Goal: Information Seeking & Learning: Learn about a topic

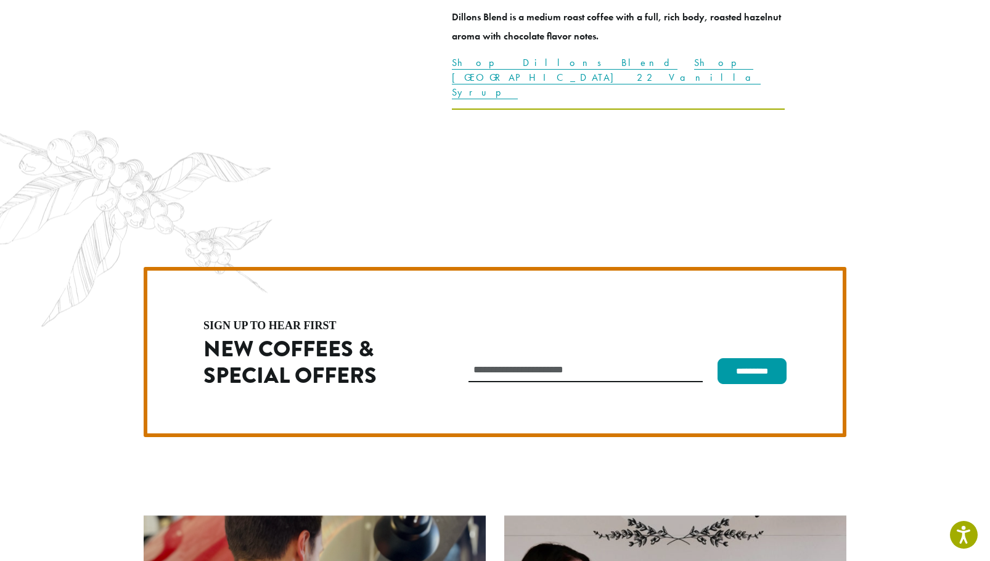
scroll to position [3483, 0]
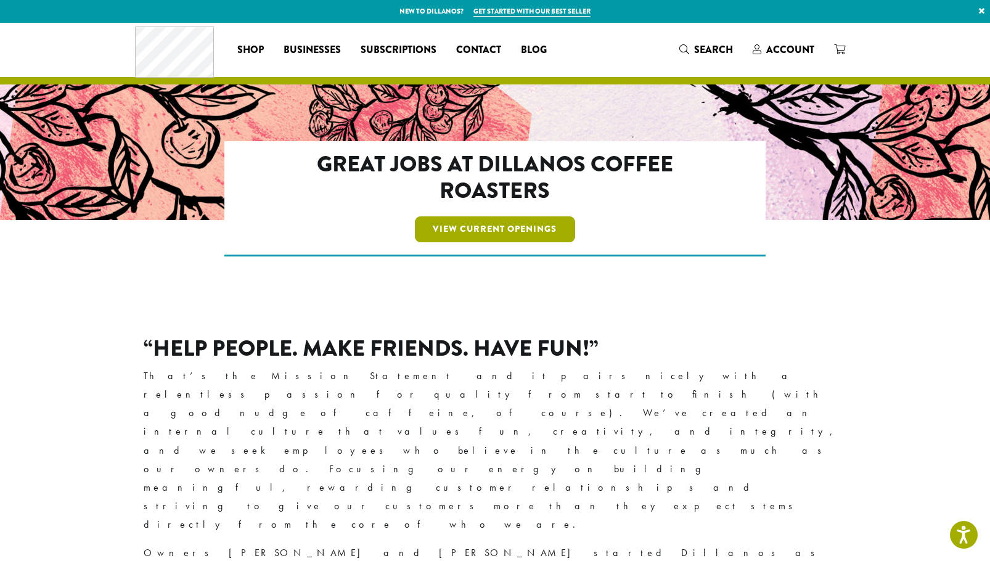
click at [457, 240] on link "View Current Openings" at bounding box center [495, 229] width 161 height 26
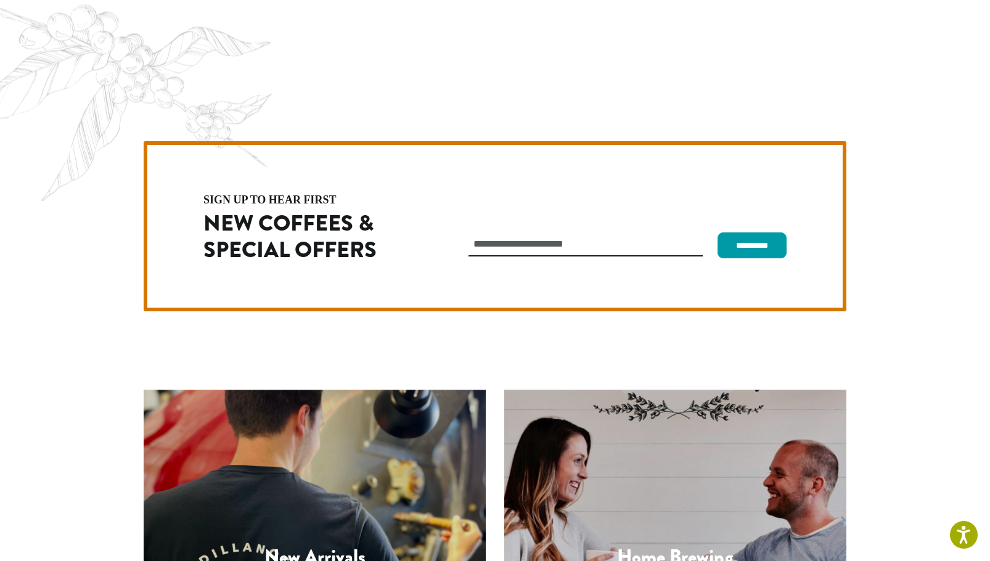
scroll to position [3483, 0]
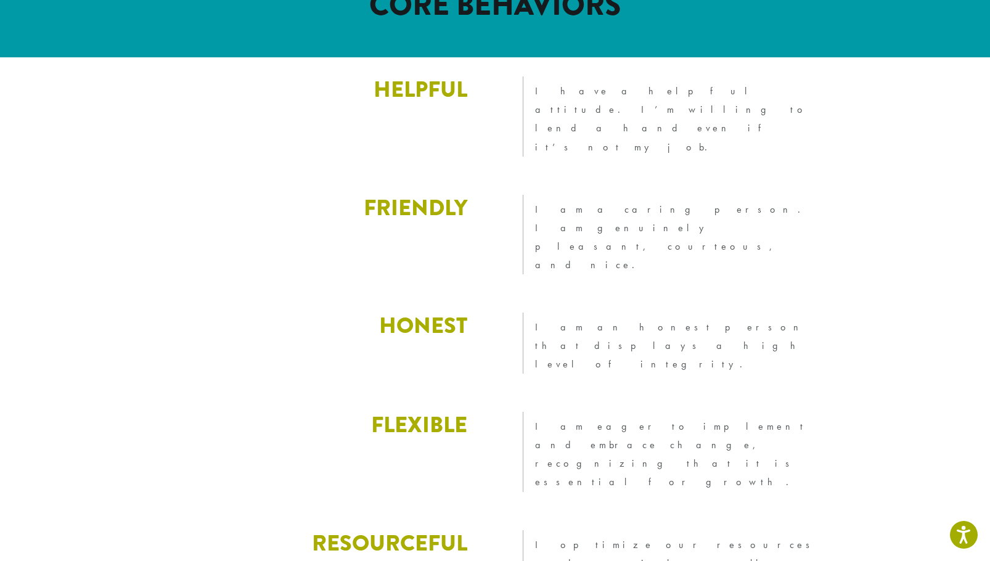
scroll to position [1603, 0]
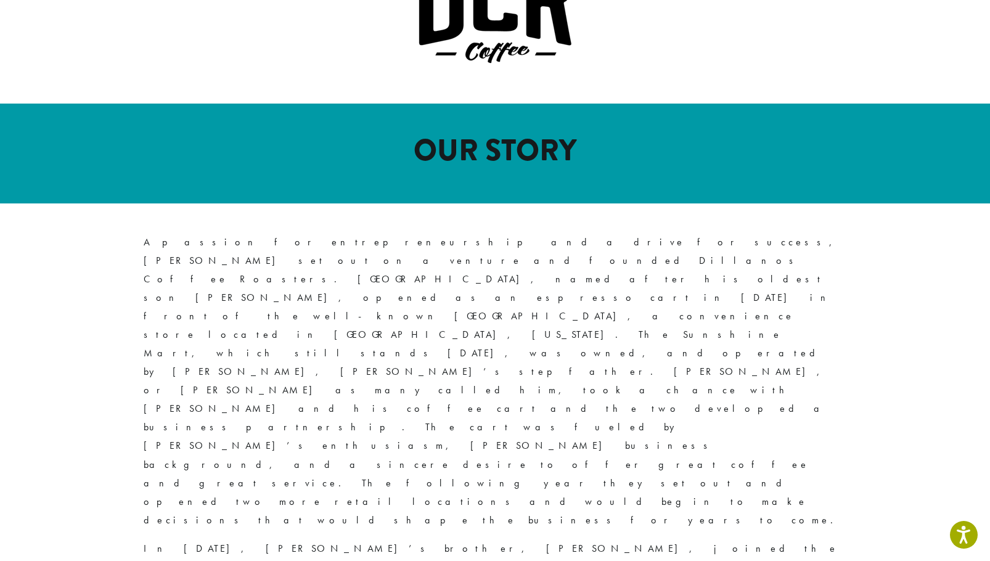
scroll to position [493, 0]
